Goal: Task Accomplishment & Management: Manage account settings

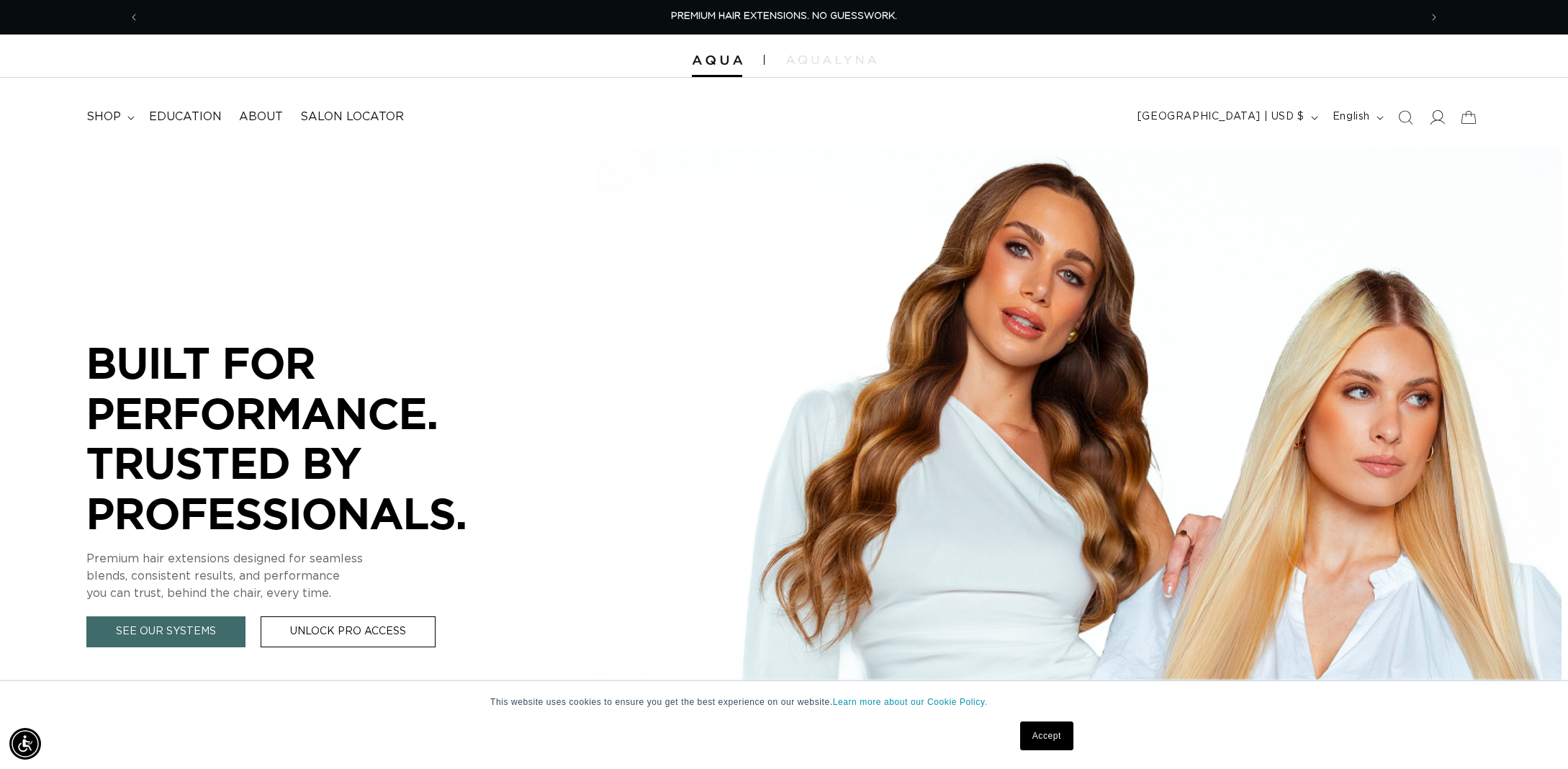
click at [1427, 122] on span at bounding box center [1437, 117] width 32 height 32
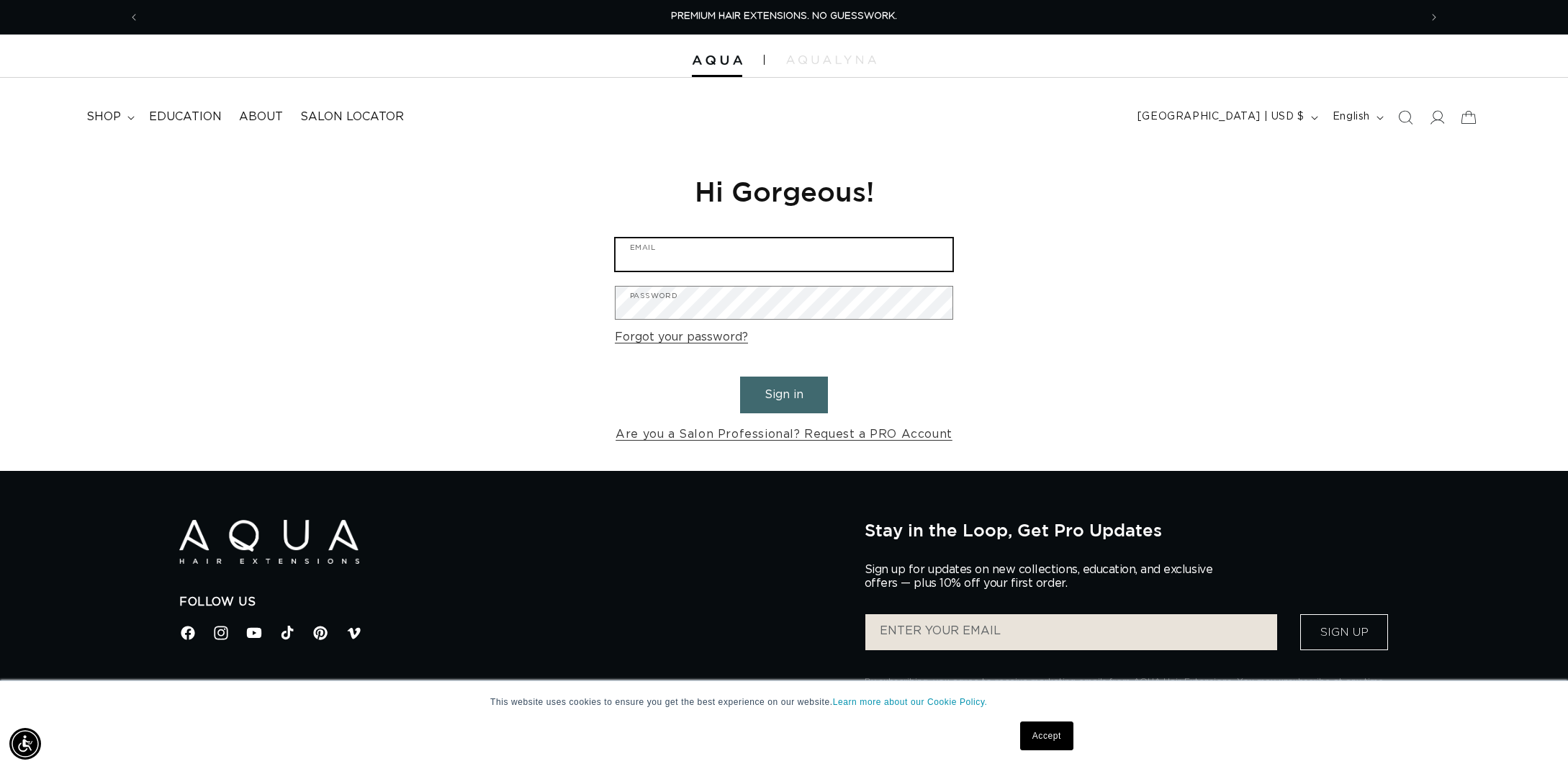
click at [670, 243] on input "Email" at bounding box center [784, 254] width 337 height 33
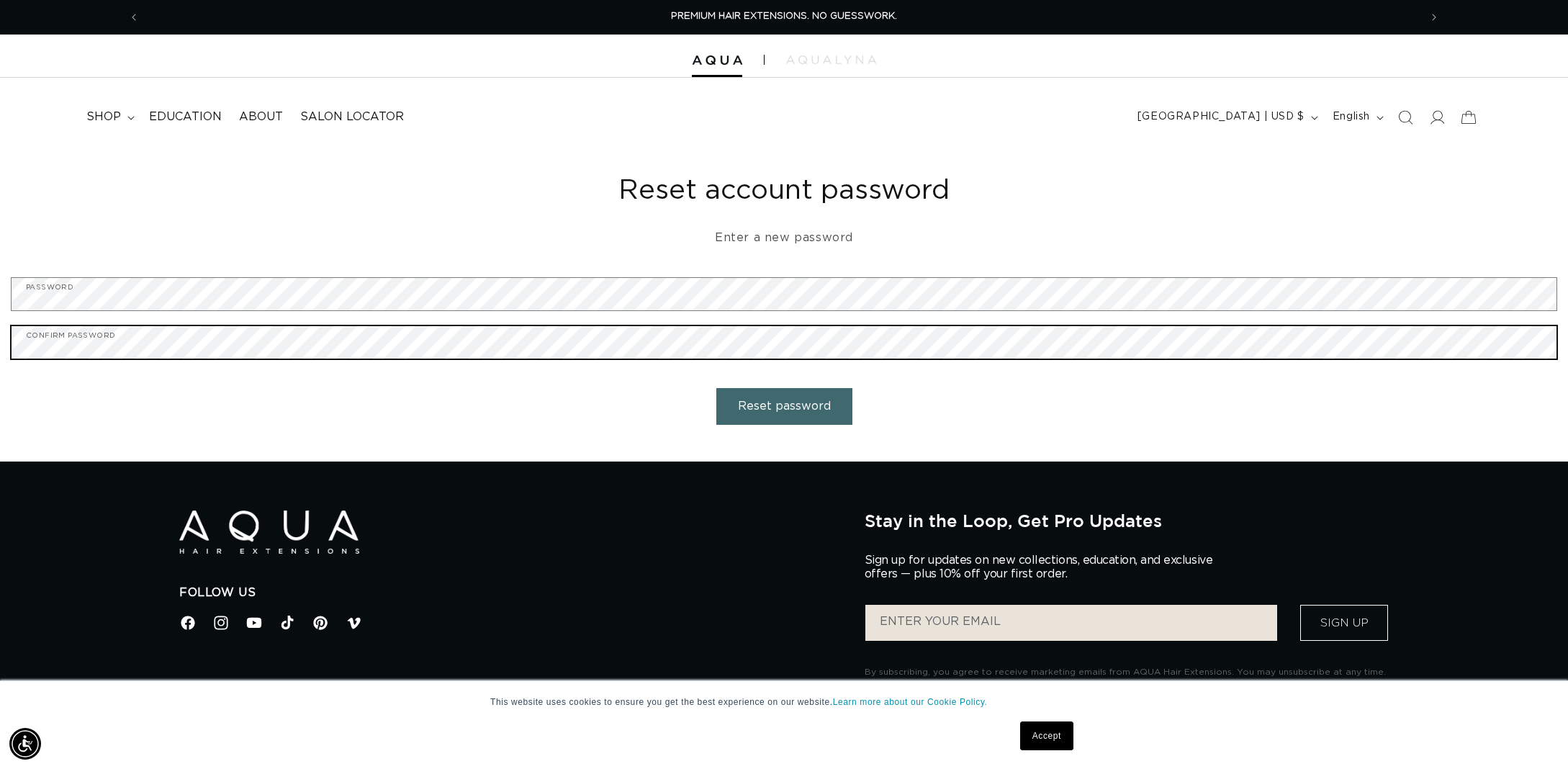
click at [784, 404] on button "Reset password" at bounding box center [784, 406] width 136 height 37
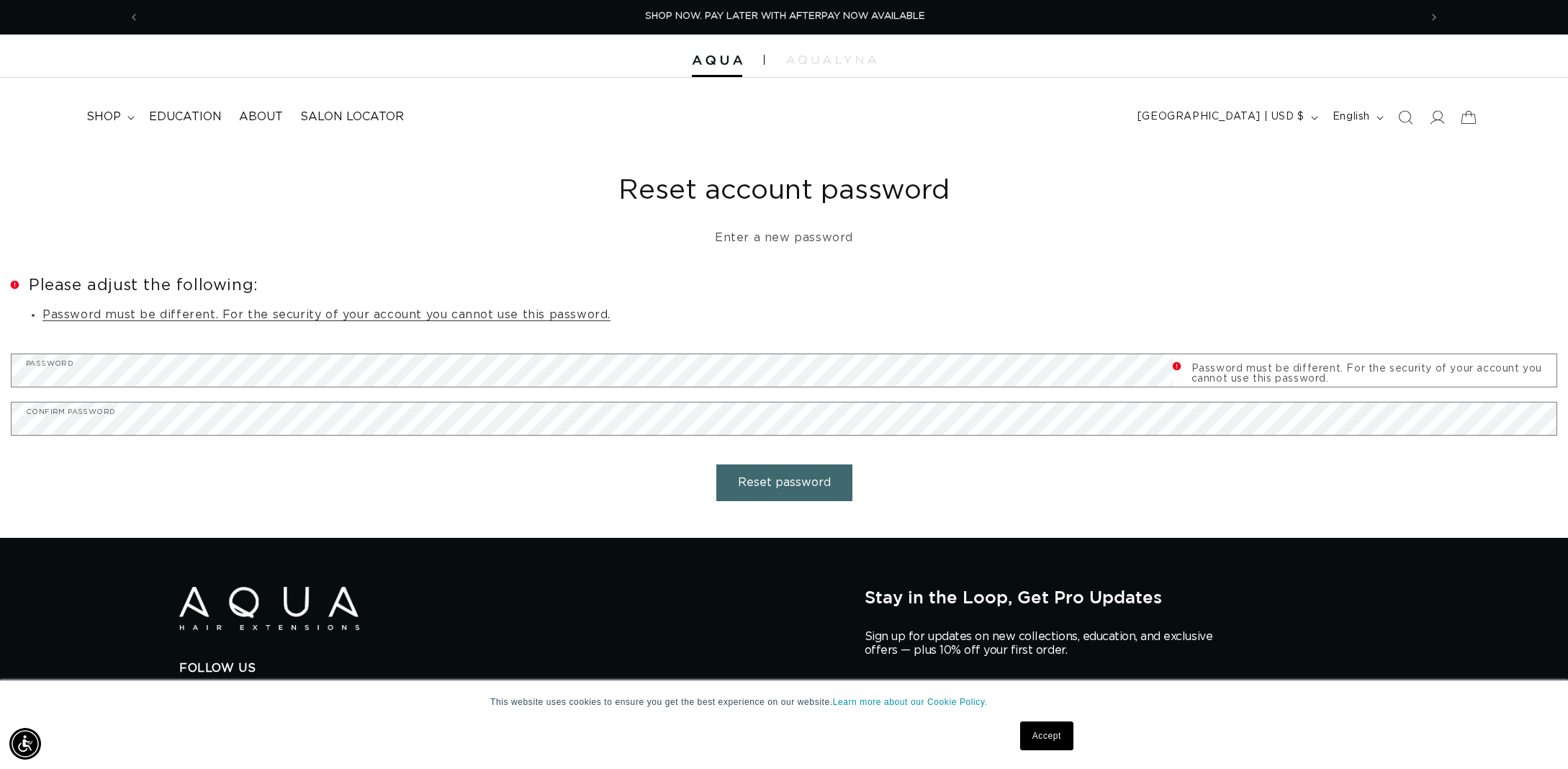
scroll to position [0, 2560]
click at [183, 472] on form "Error Please adjust the following: Password must be different. For the security…" at bounding box center [784, 394] width 1546 height 234
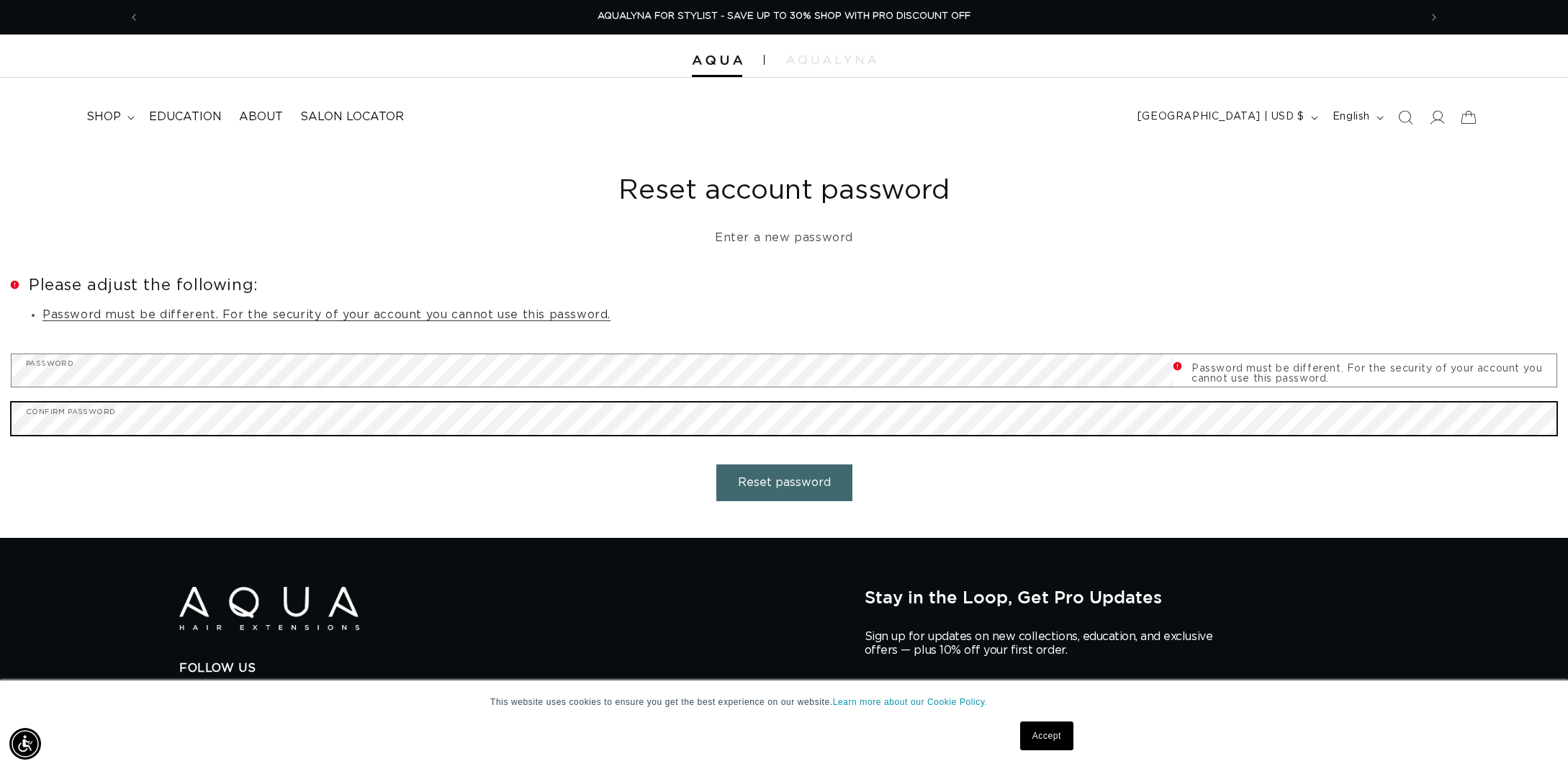
click at [784, 480] on button "Reset password" at bounding box center [784, 483] width 136 height 37
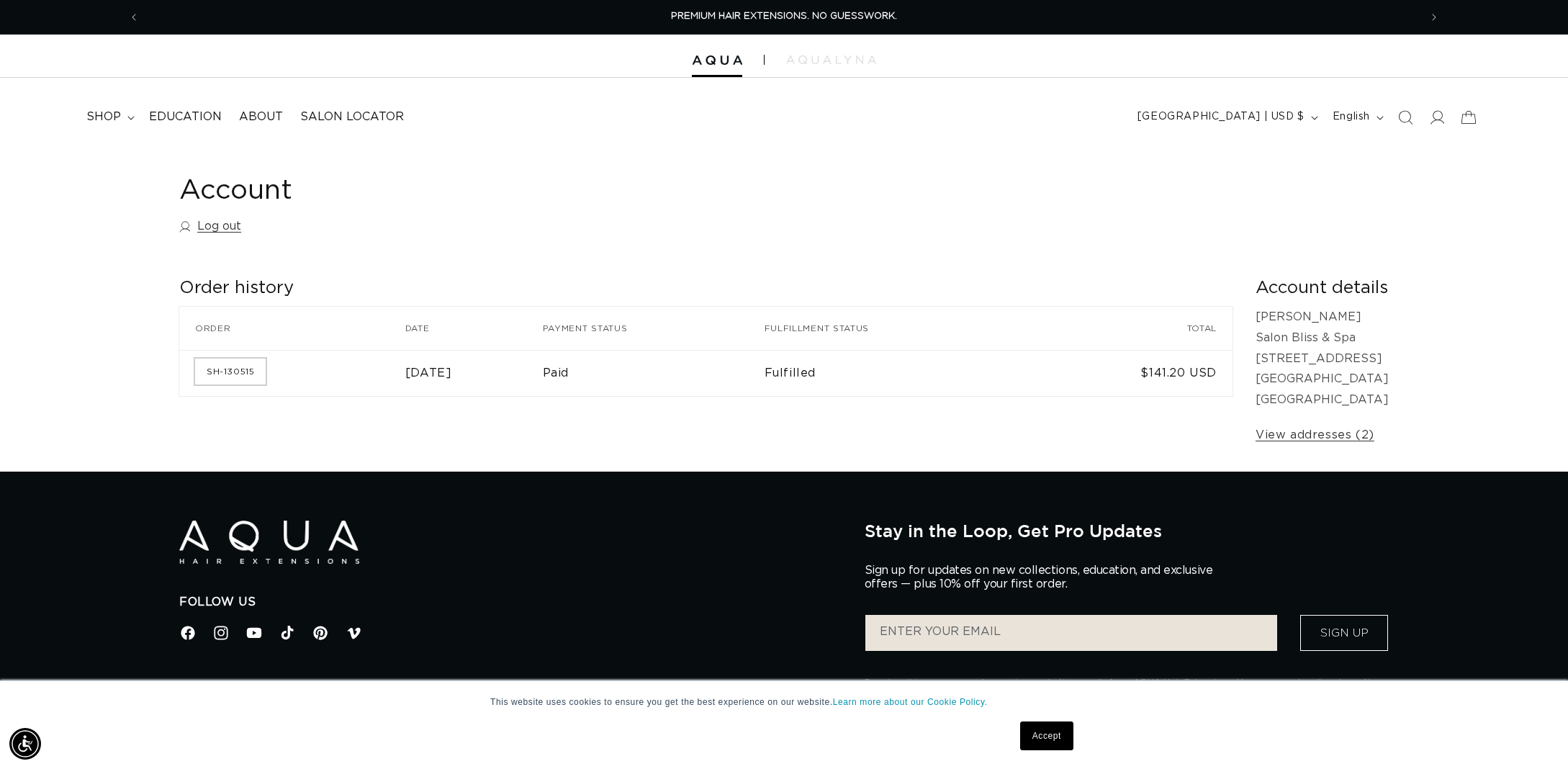
click at [207, 364] on link "SH-130515" at bounding box center [230, 371] width 70 height 26
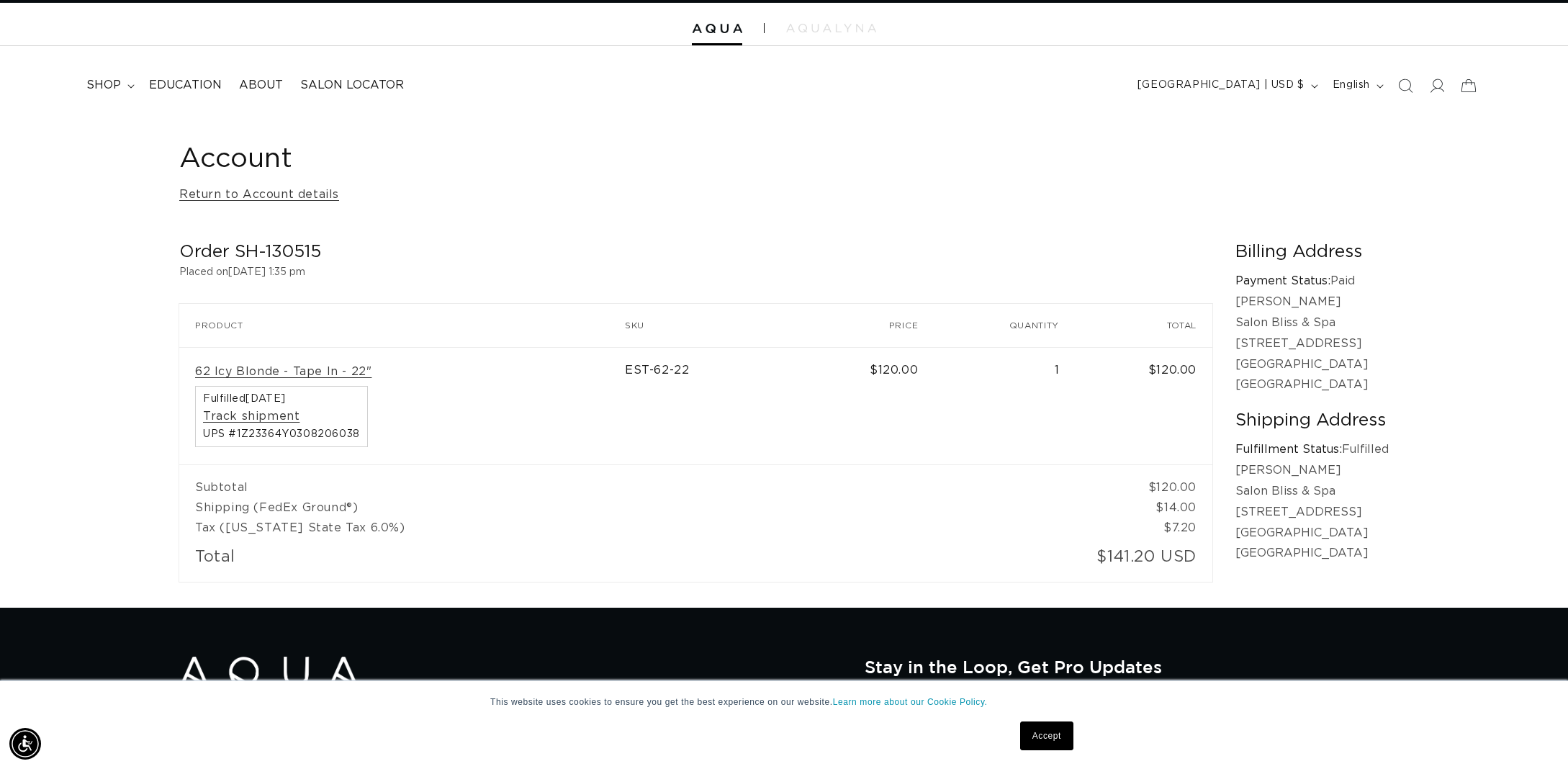
scroll to position [0, 2560]
click at [102, 91] on span "shop" at bounding box center [103, 85] width 35 height 15
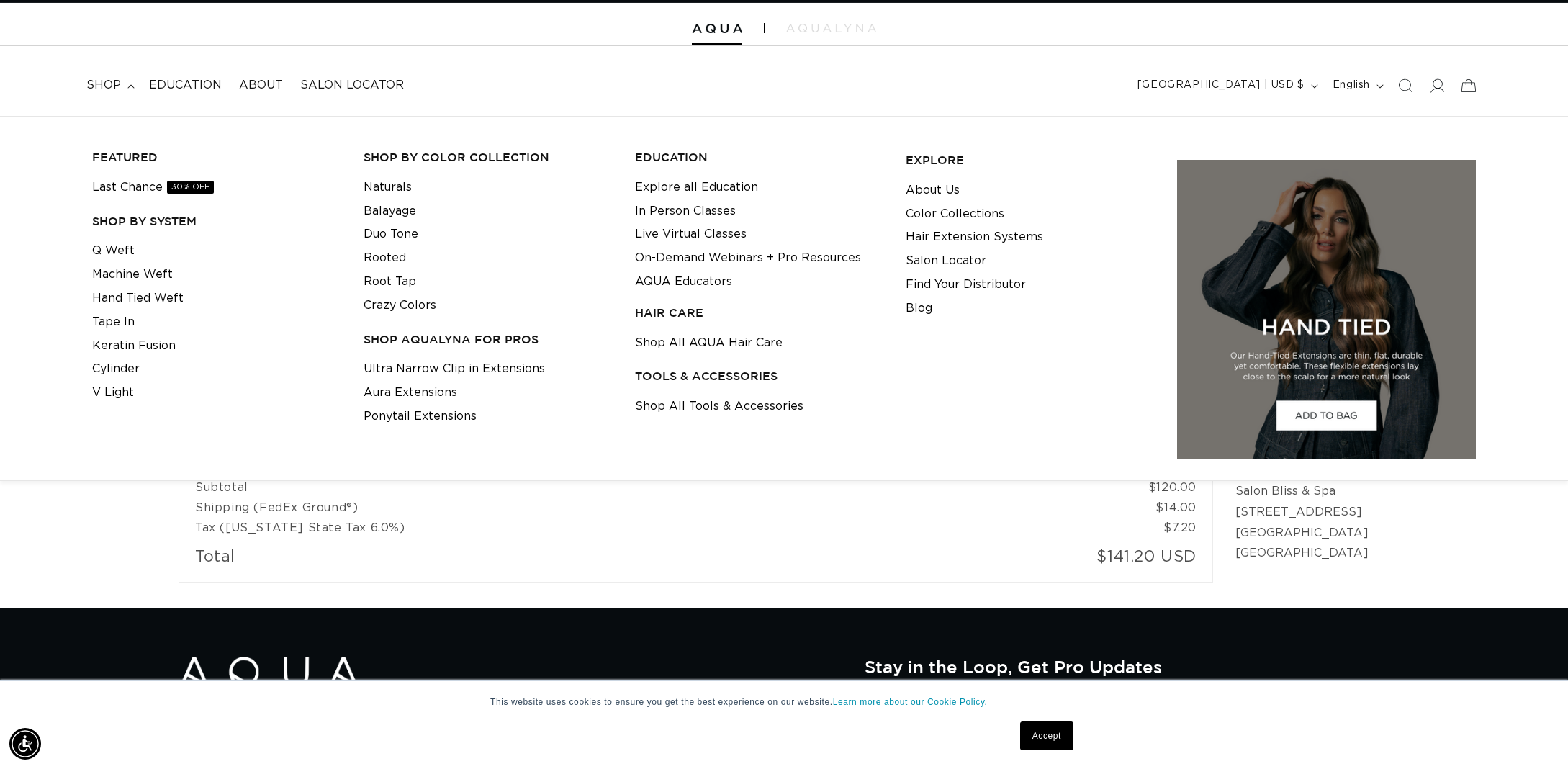
scroll to position [0, 1280]
click at [933, 183] on link "About Us" at bounding box center [933, 190] width 54 height 24
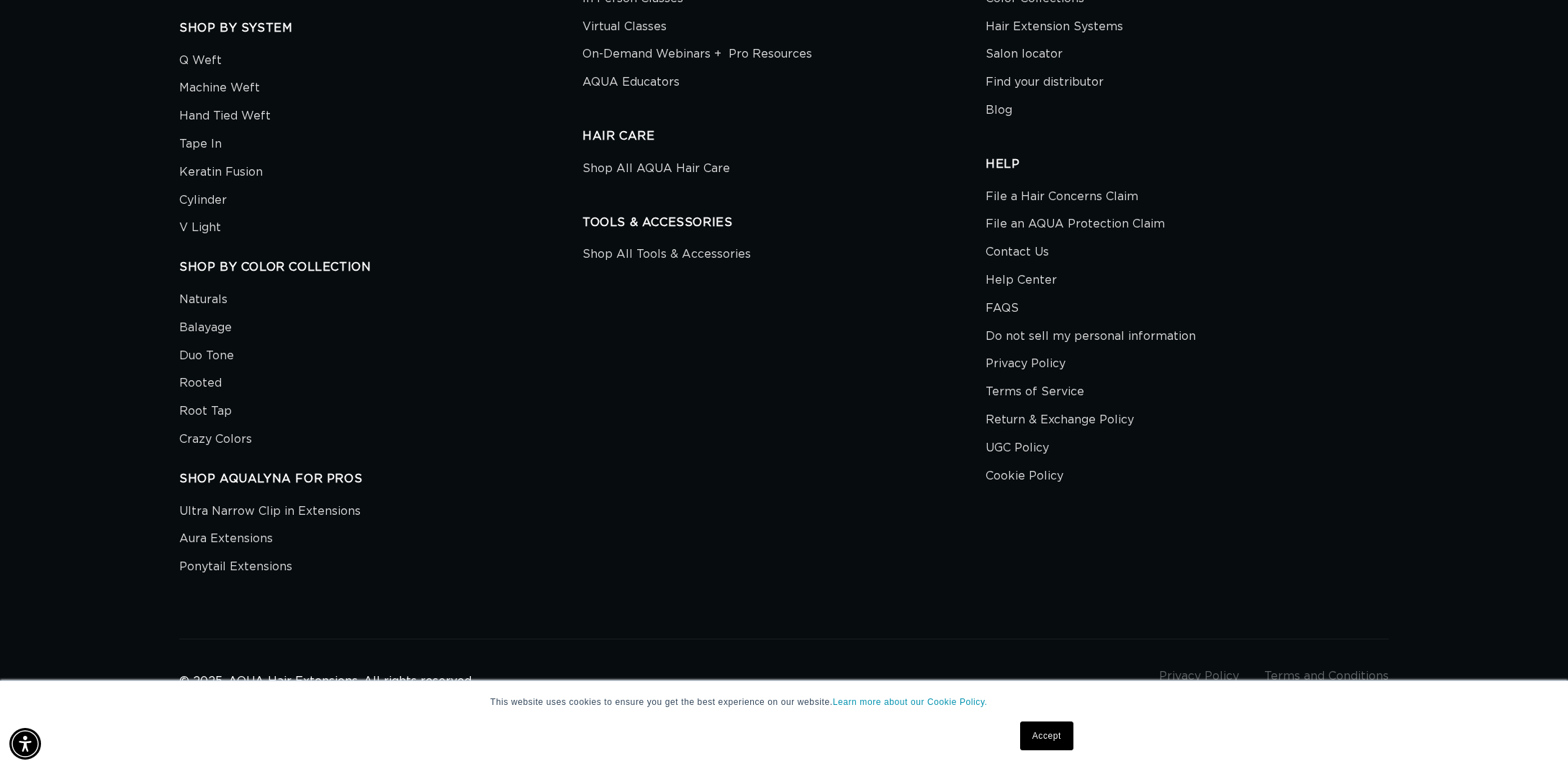
scroll to position [3485, 0]
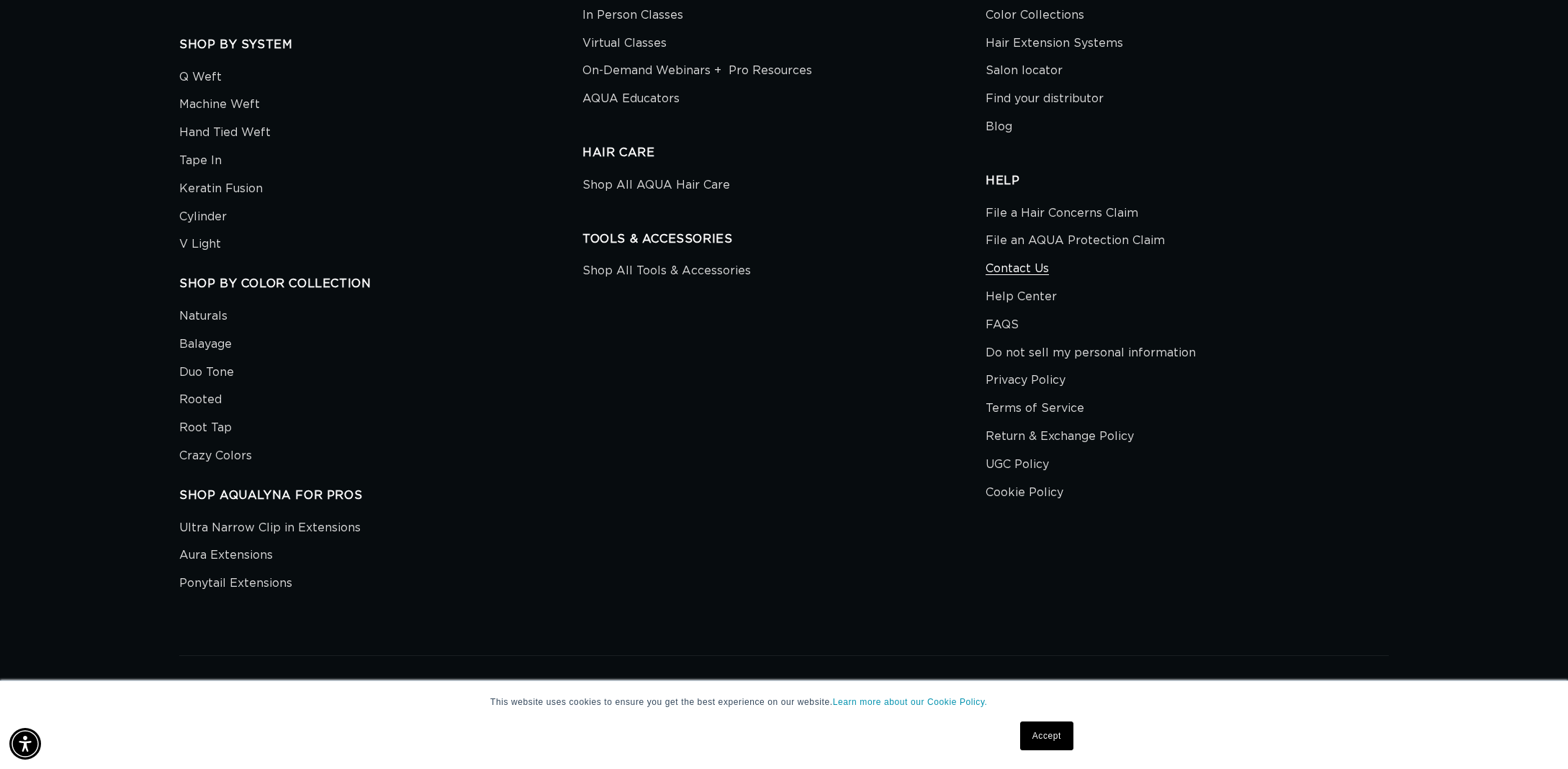
click at [1024, 258] on link "Contact Us" at bounding box center [1017, 268] width 64 height 28
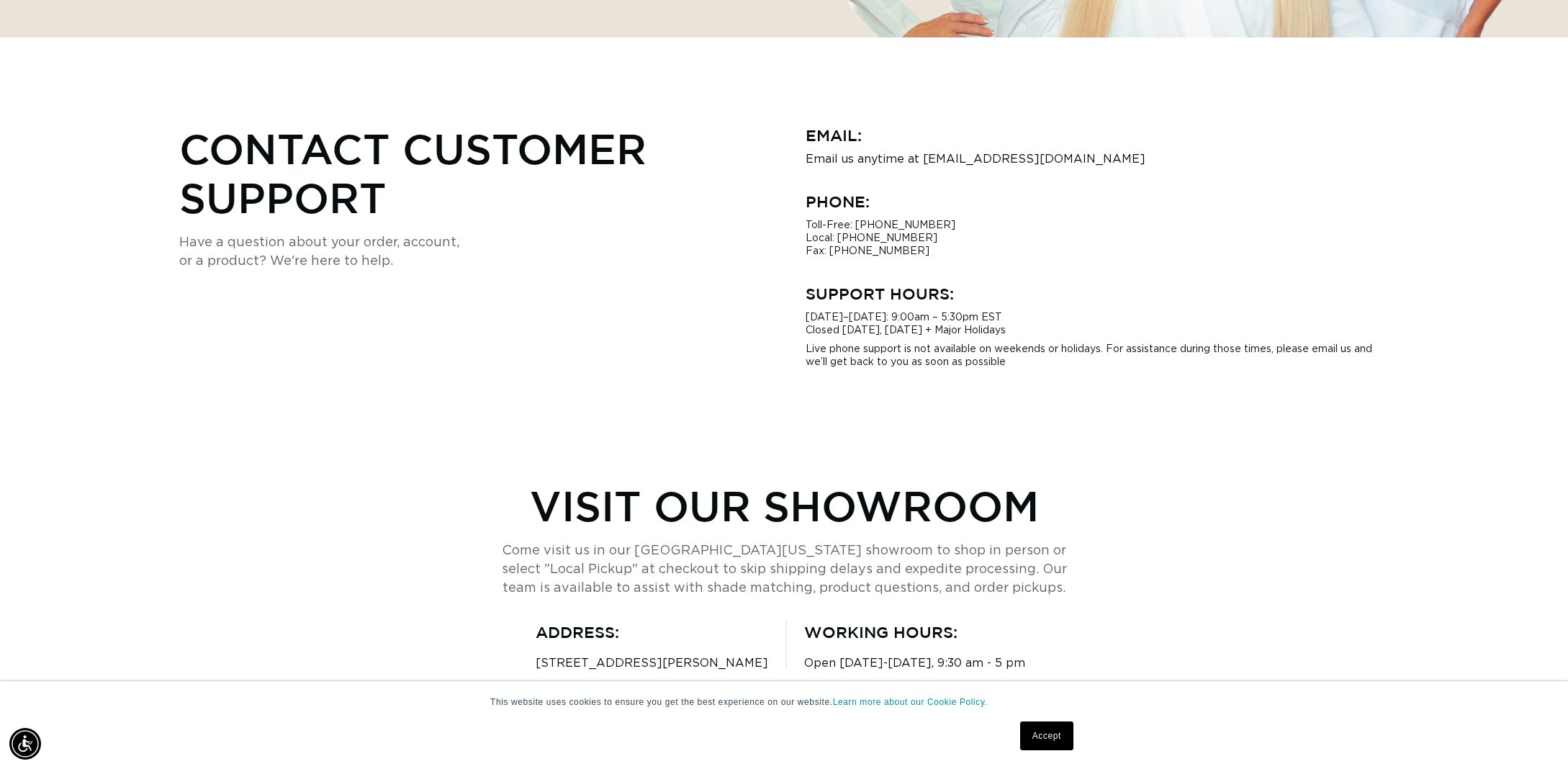
scroll to position [0, 1280]
drag, startPoint x: 932, startPoint y: 158, endPoint x: 1098, endPoint y: 158, distance: 166.0
click at [1098, 158] on p "Email us anytime at [EMAIL_ADDRESS][DOMAIN_NAME]" at bounding box center [1097, 159] width 583 height 13
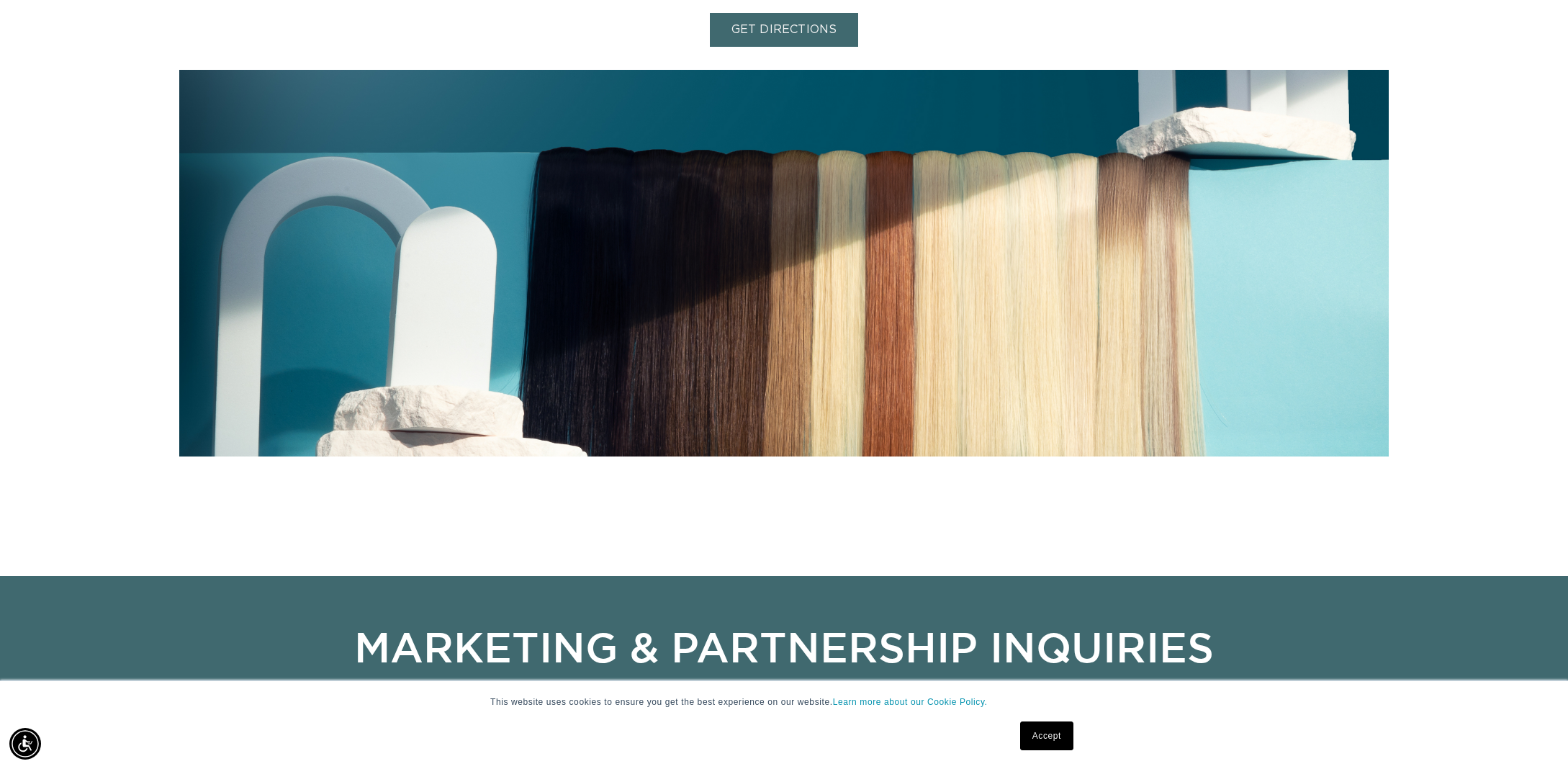
scroll to position [0, 2560]
